Goal: Task Accomplishment & Management: Complete application form

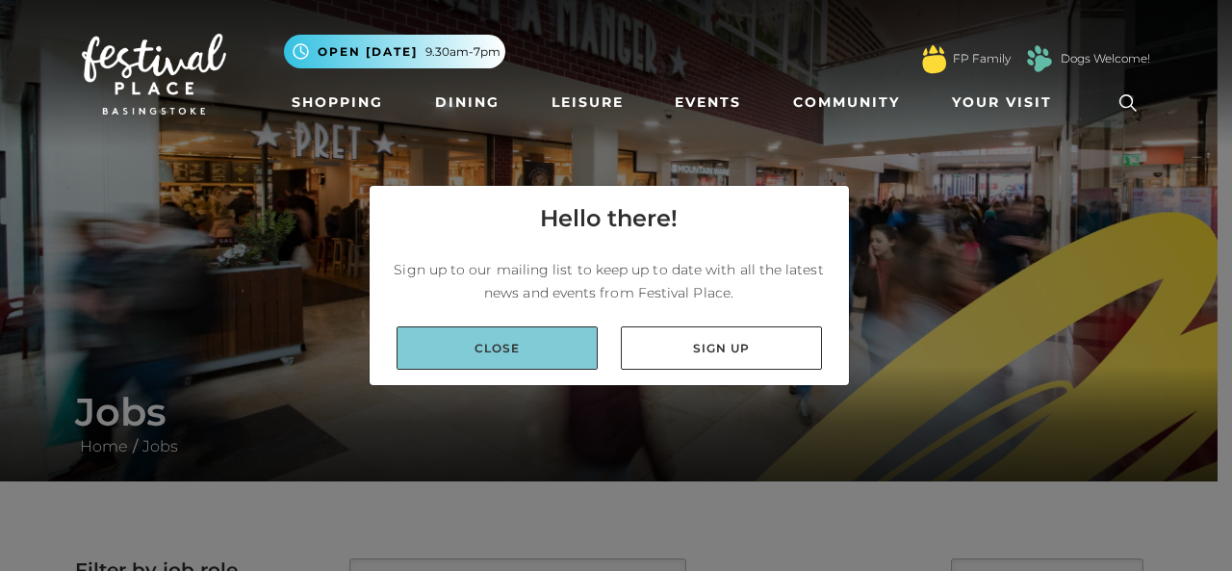
click at [562, 349] on link "Close" at bounding box center [497, 347] width 201 height 43
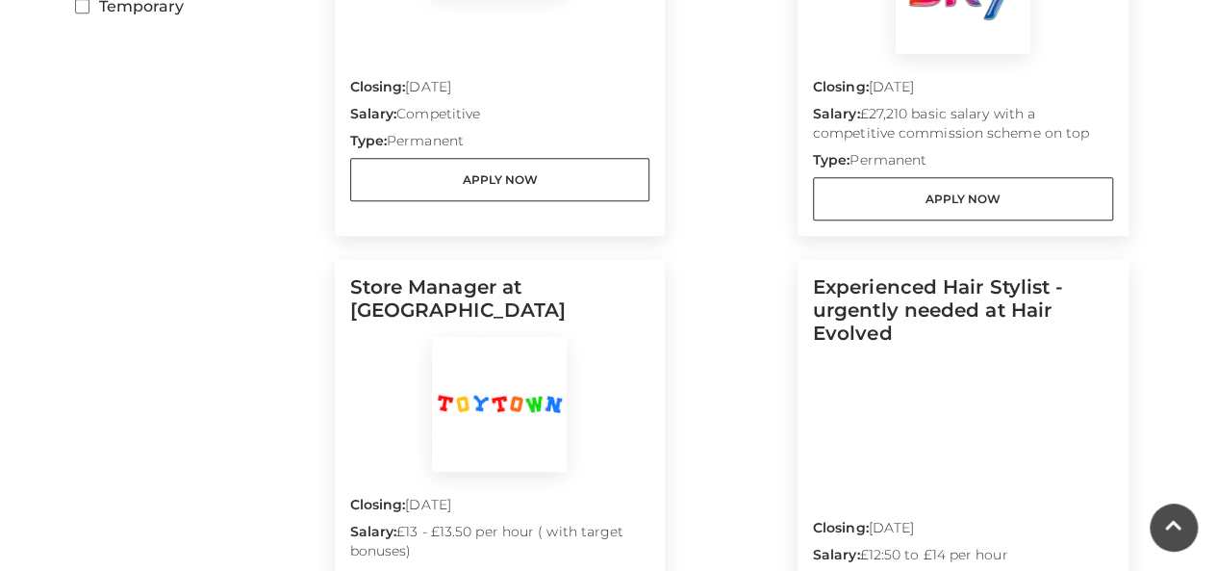
scroll to position [804, 0]
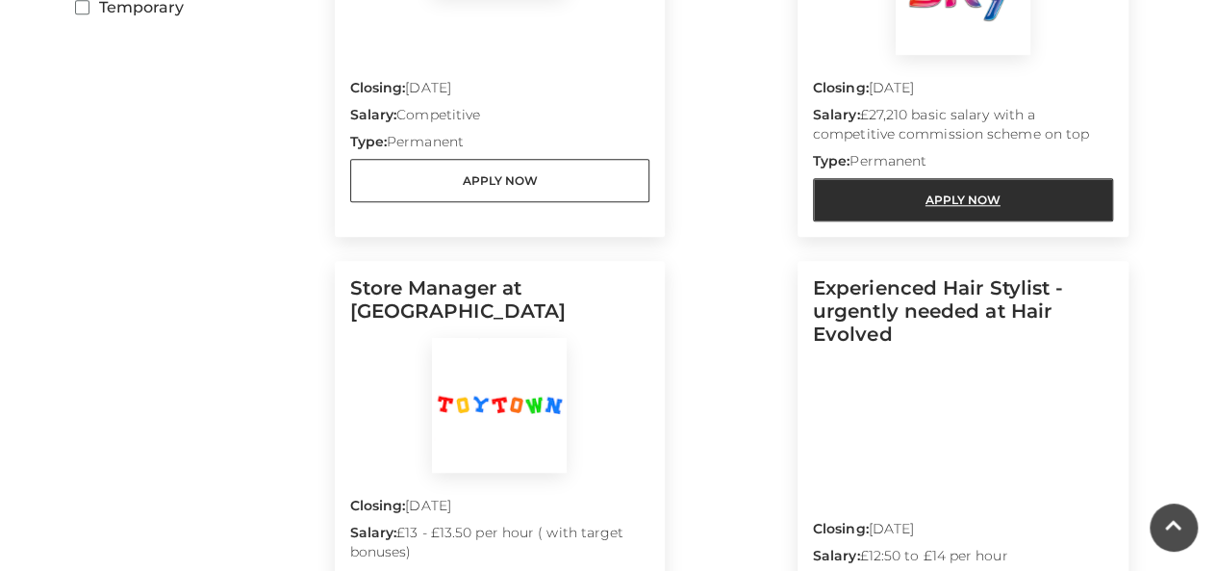
click at [925, 197] on link "Apply Now" at bounding box center [963, 199] width 300 height 43
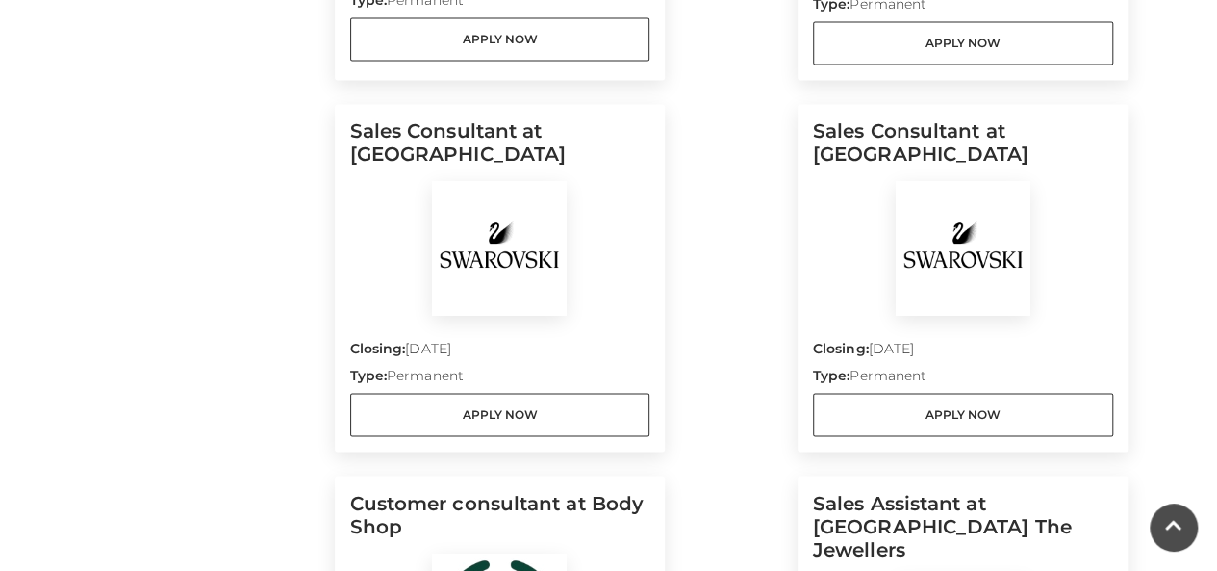
scroll to position [1384, 0]
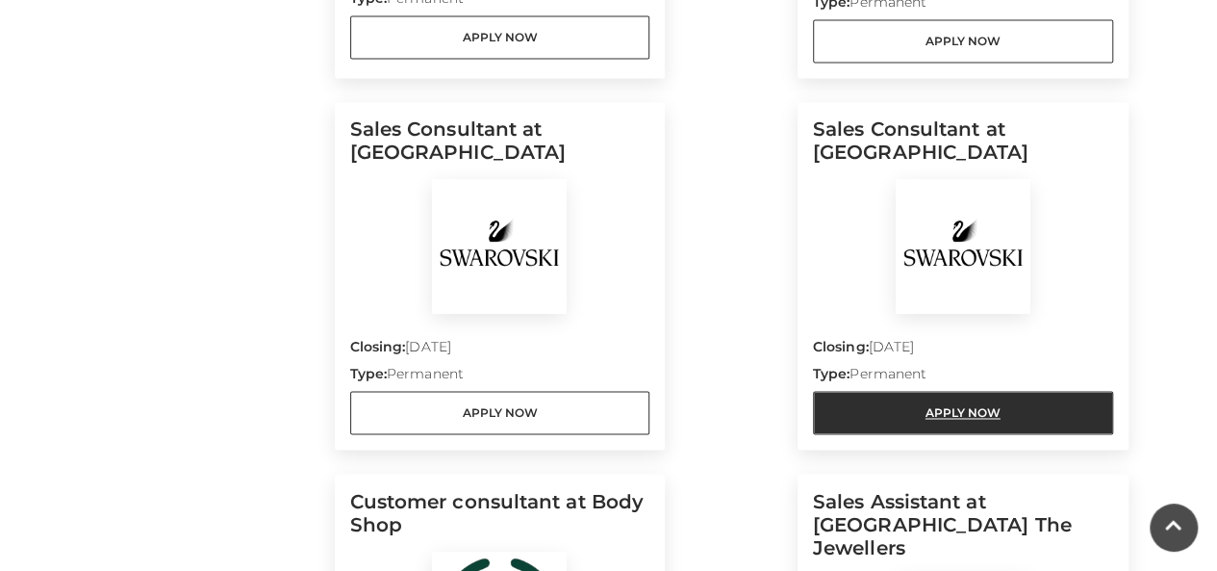
click at [876, 403] on link "Apply Now" at bounding box center [963, 412] width 300 height 43
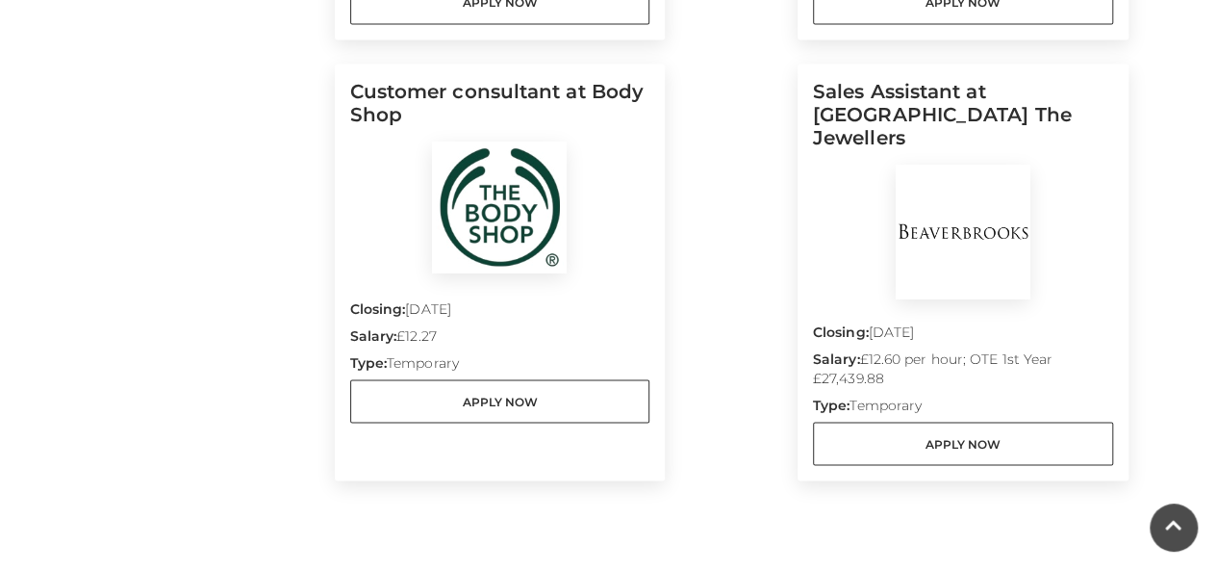
scroll to position [1815, 0]
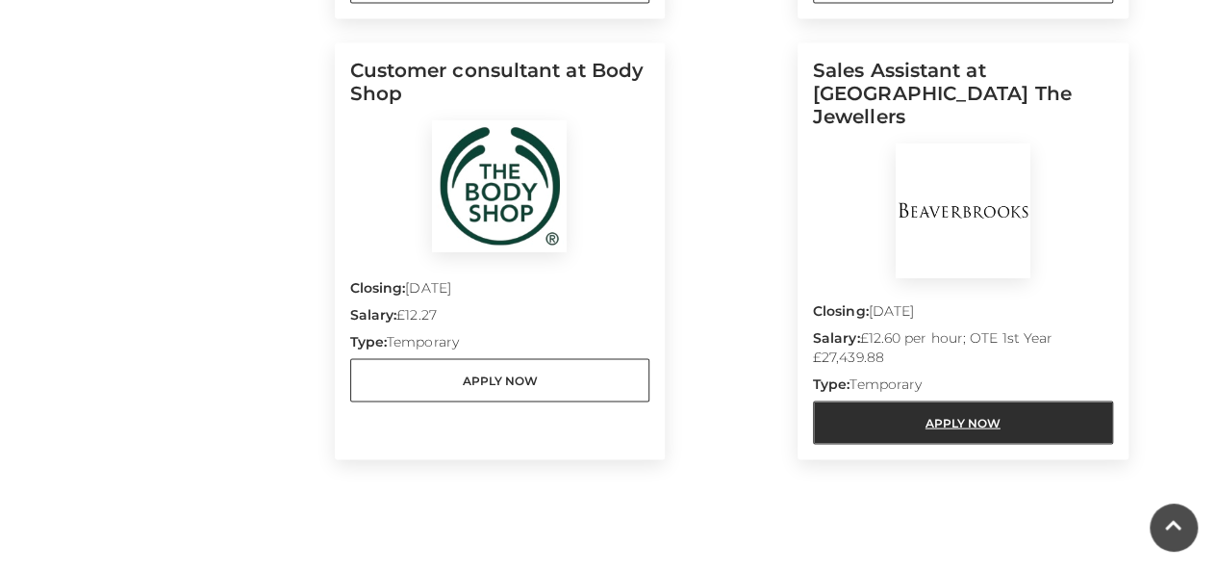
click at [853, 406] on link "Apply Now" at bounding box center [963, 421] width 300 height 43
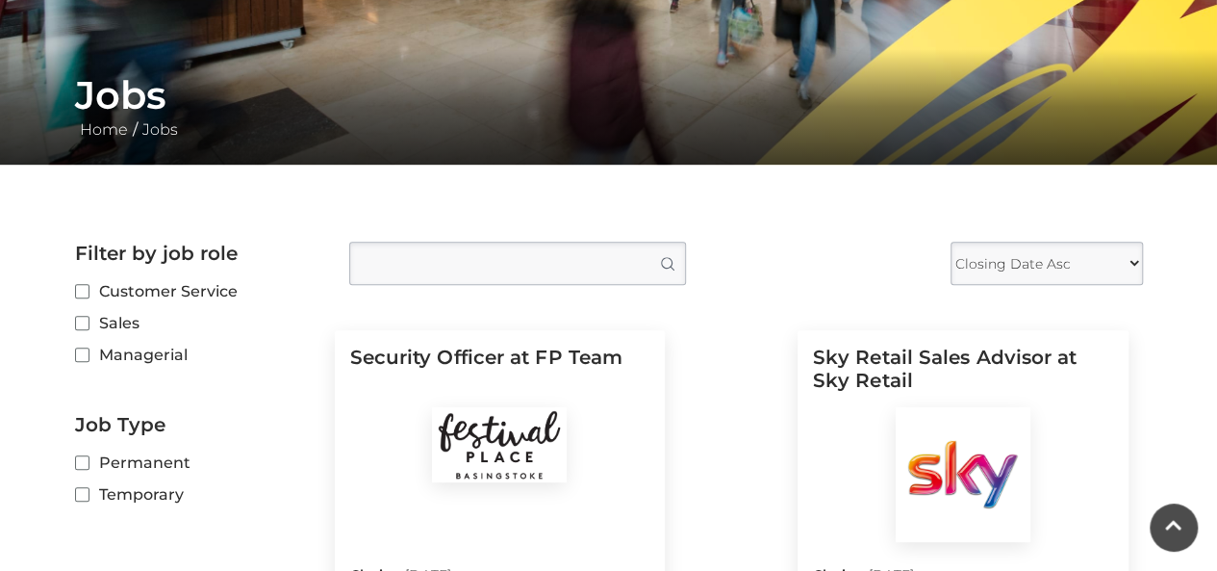
scroll to position [316, 0]
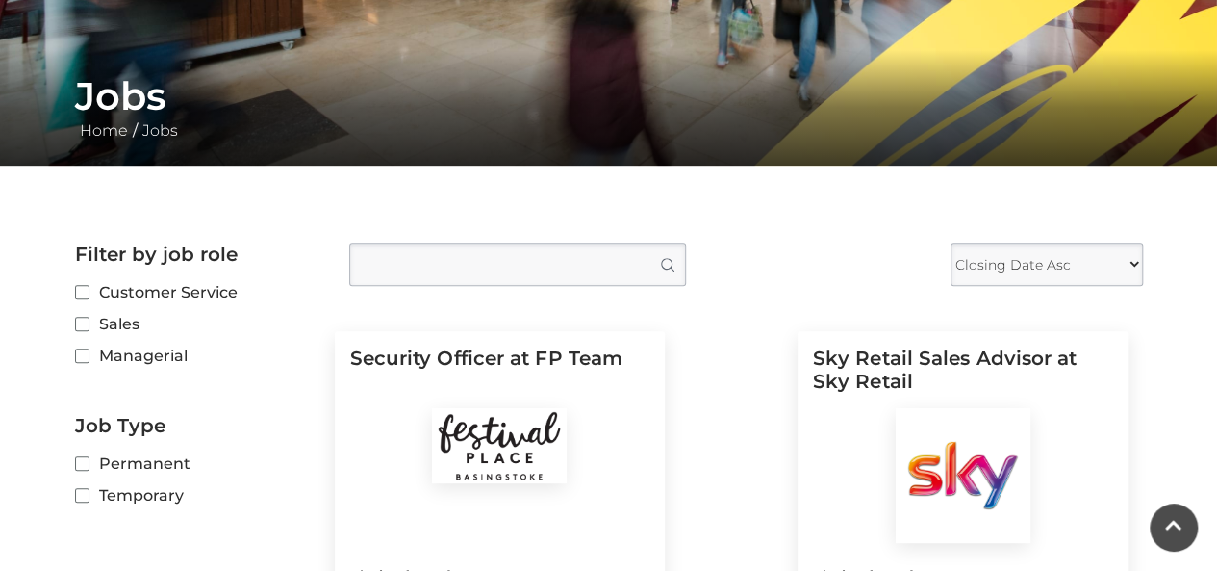
click at [92, 290] on label "Customer Service" at bounding box center [197, 292] width 245 height 24
click at [88, 290] on input "Customer Service" at bounding box center [81, 293] width 13 height 13
checkbox input "true"
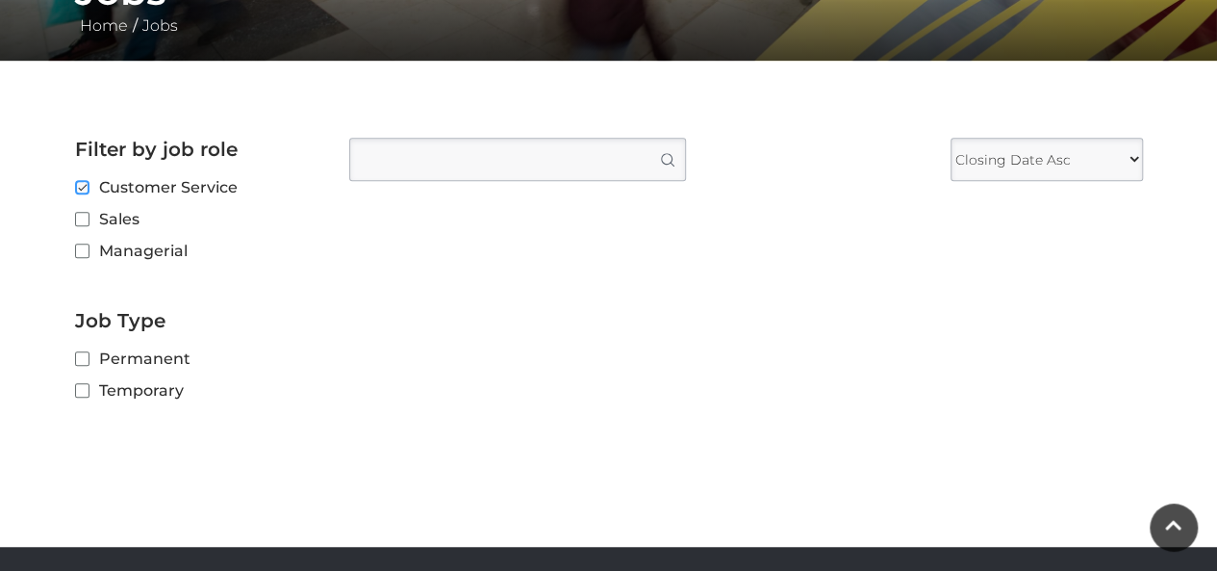
scroll to position [418, 0]
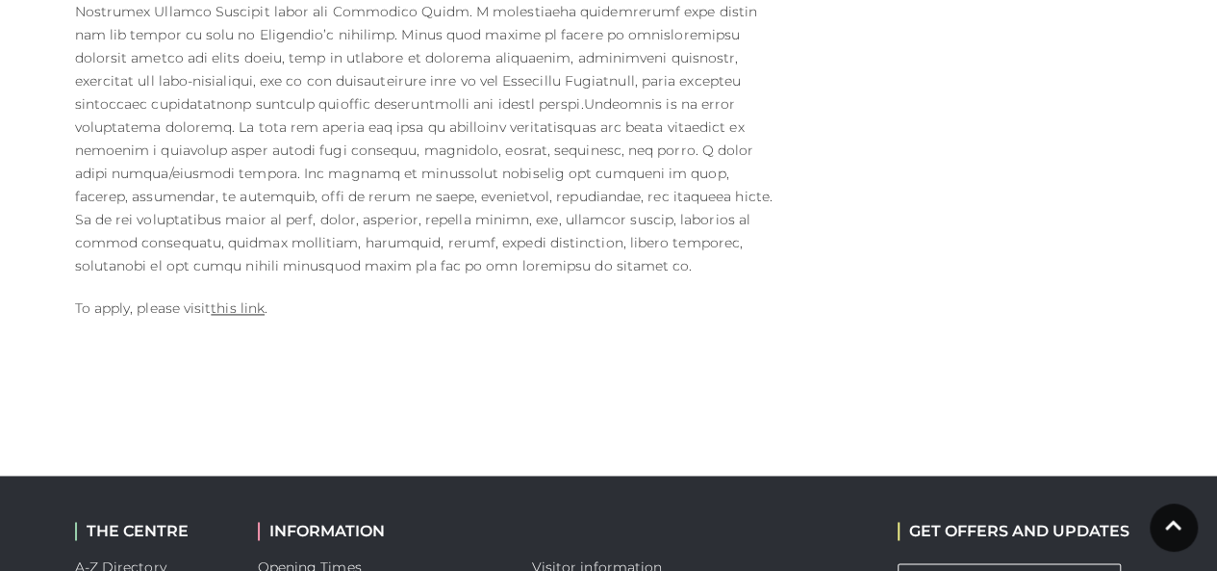
scroll to position [1223, 0]
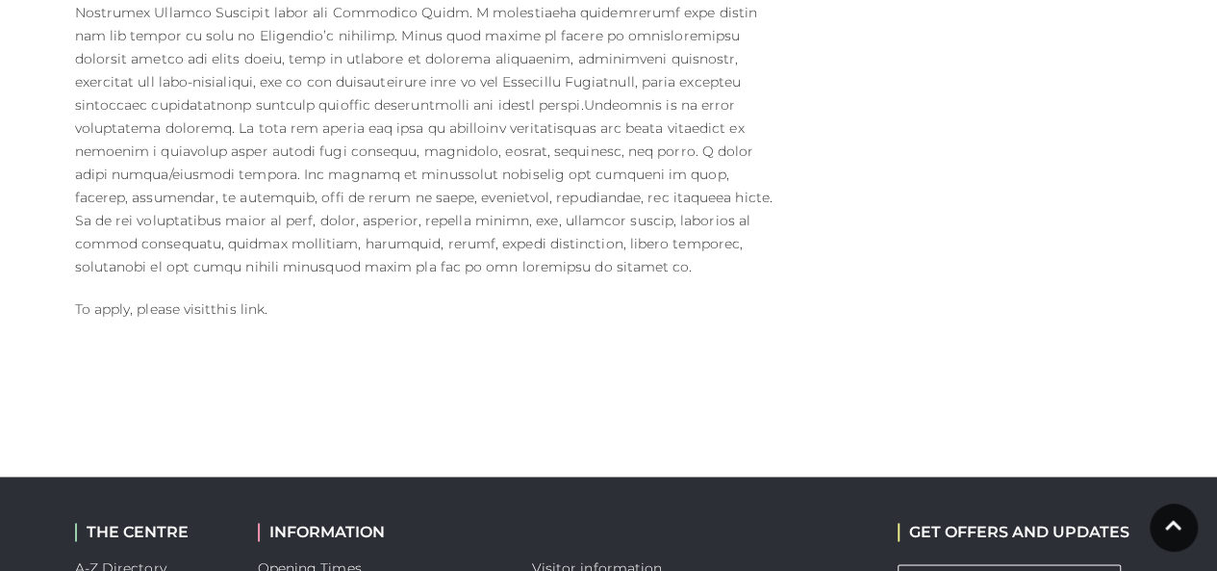
click at [243, 300] on link "this link" at bounding box center [238, 308] width 54 height 17
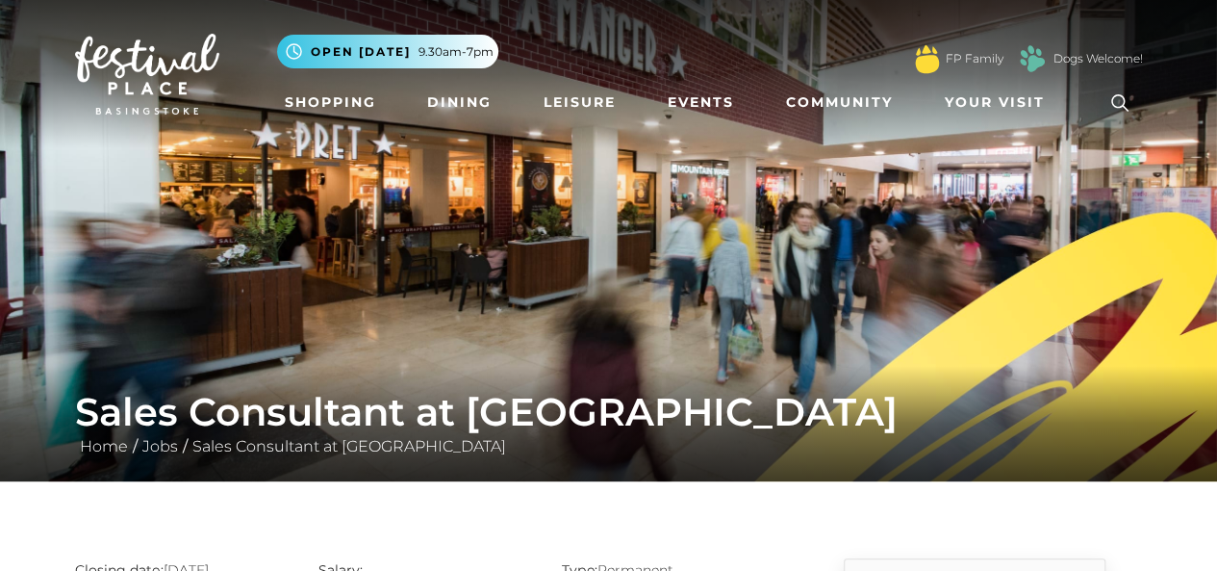
scroll to position [1, 0]
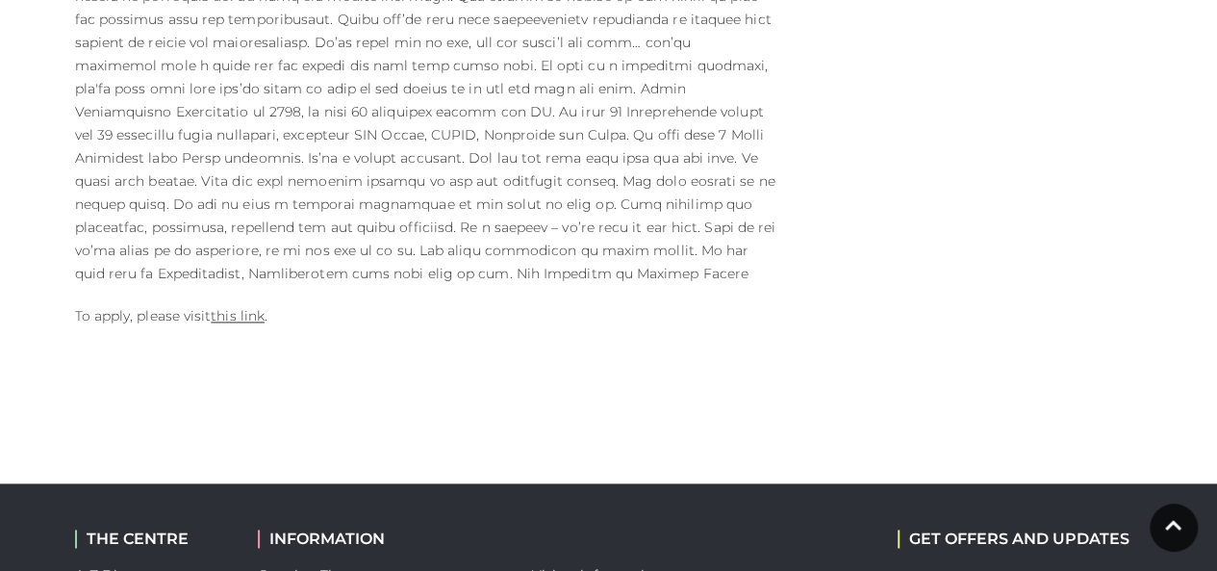
scroll to position [1171, 0]
click at [236, 319] on link "this link" at bounding box center [238, 314] width 54 height 17
